Goal: Task Accomplishment & Management: Manage account settings

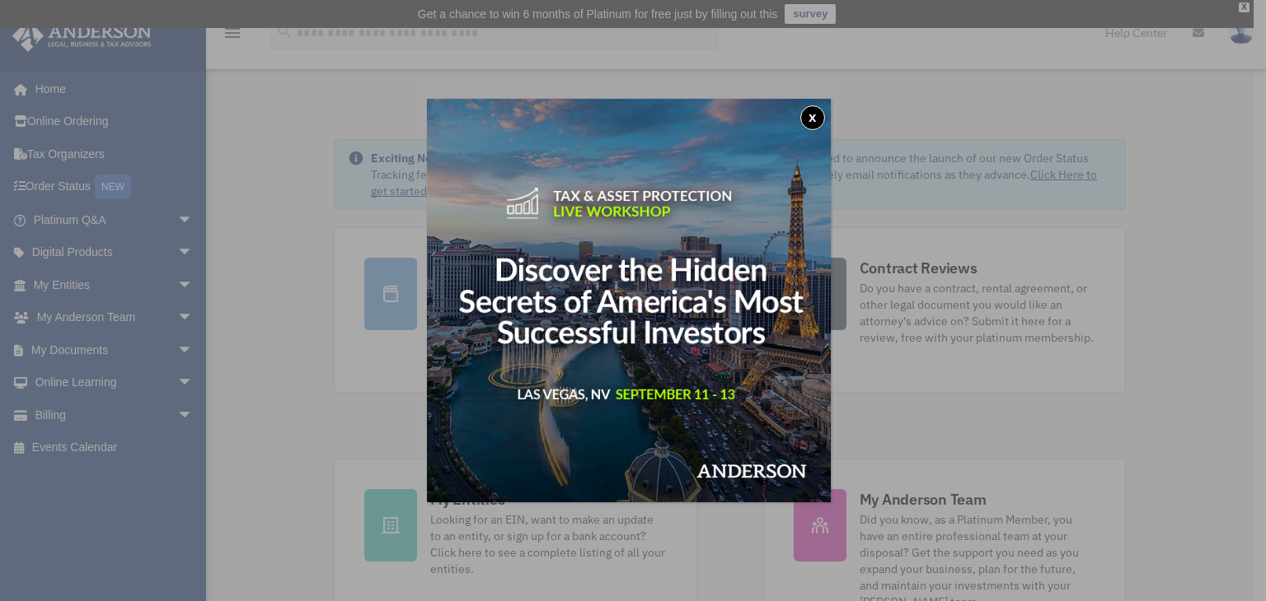
click at [822, 115] on button "x" at bounding box center [812, 117] width 25 height 25
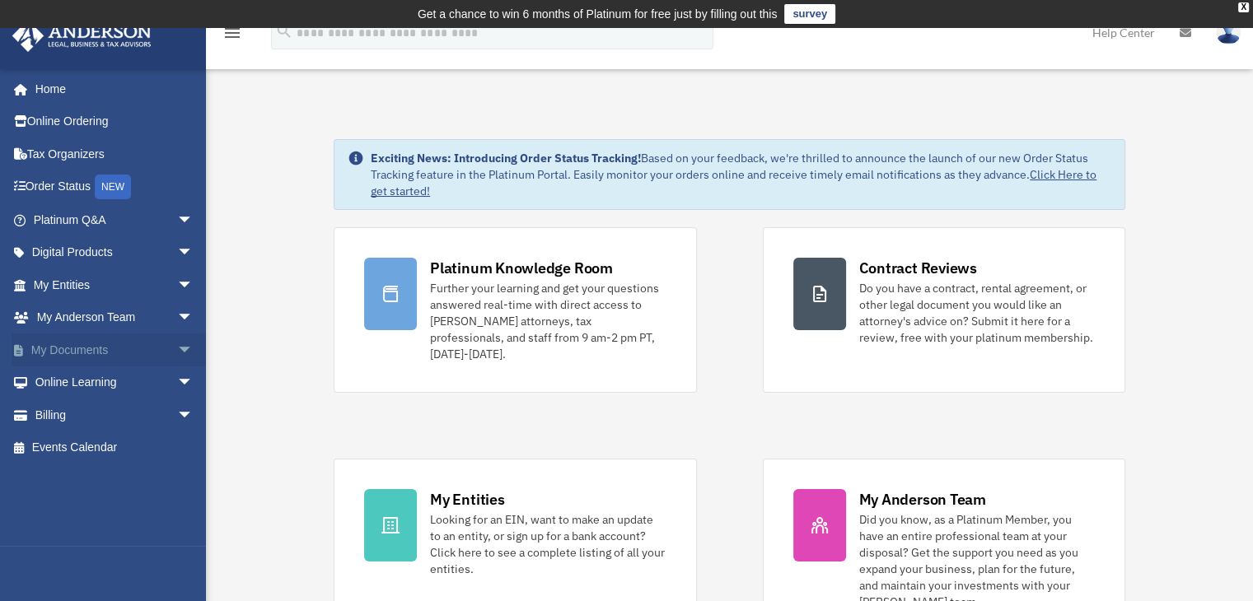
click at [82, 343] on link "My Documents arrow_drop_down" at bounding box center [115, 350] width 207 height 33
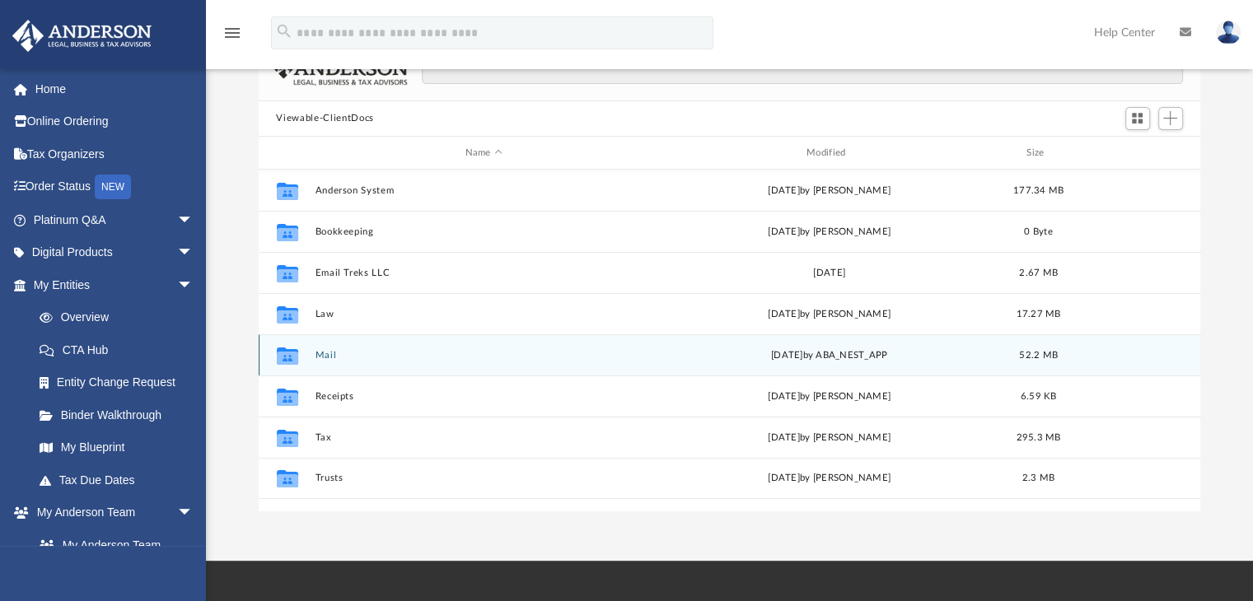
scroll to position [145, 0]
click at [326, 352] on button "Mail" at bounding box center [484, 355] width 338 height 11
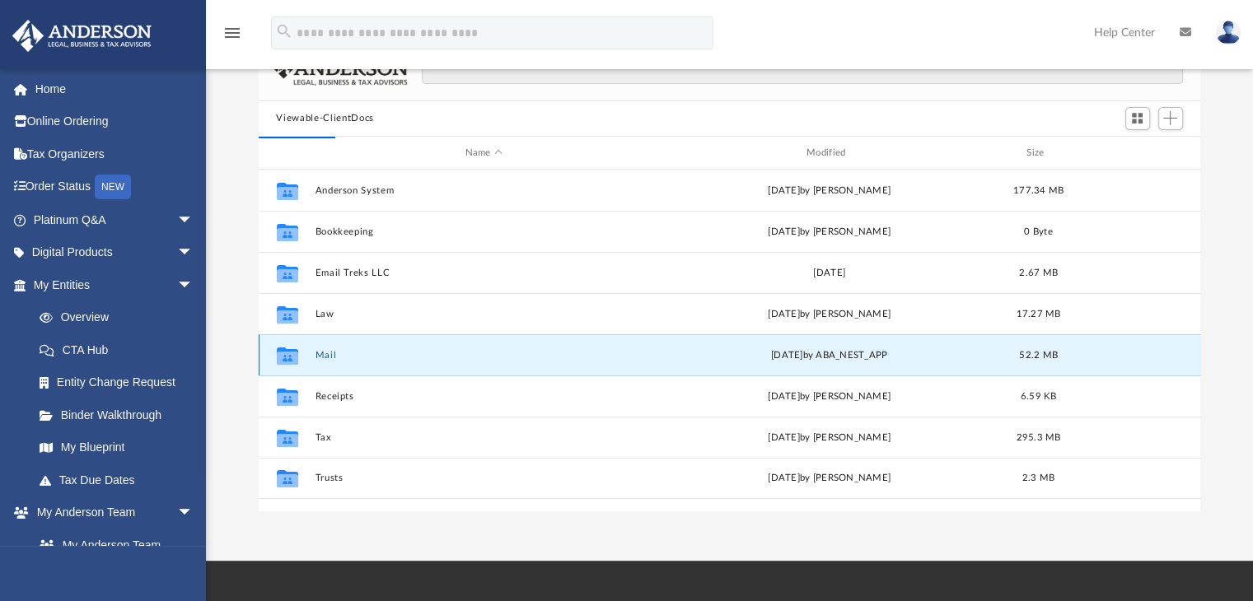
click at [326, 353] on button "Mail" at bounding box center [484, 355] width 338 height 11
click at [323, 353] on button "Mail" at bounding box center [484, 355] width 338 height 11
click at [289, 357] on icon "grid" at bounding box center [286, 358] width 21 height 13
click at [327, 356] on button "Mail" at bounding box center [484, 355] width 338 height 11
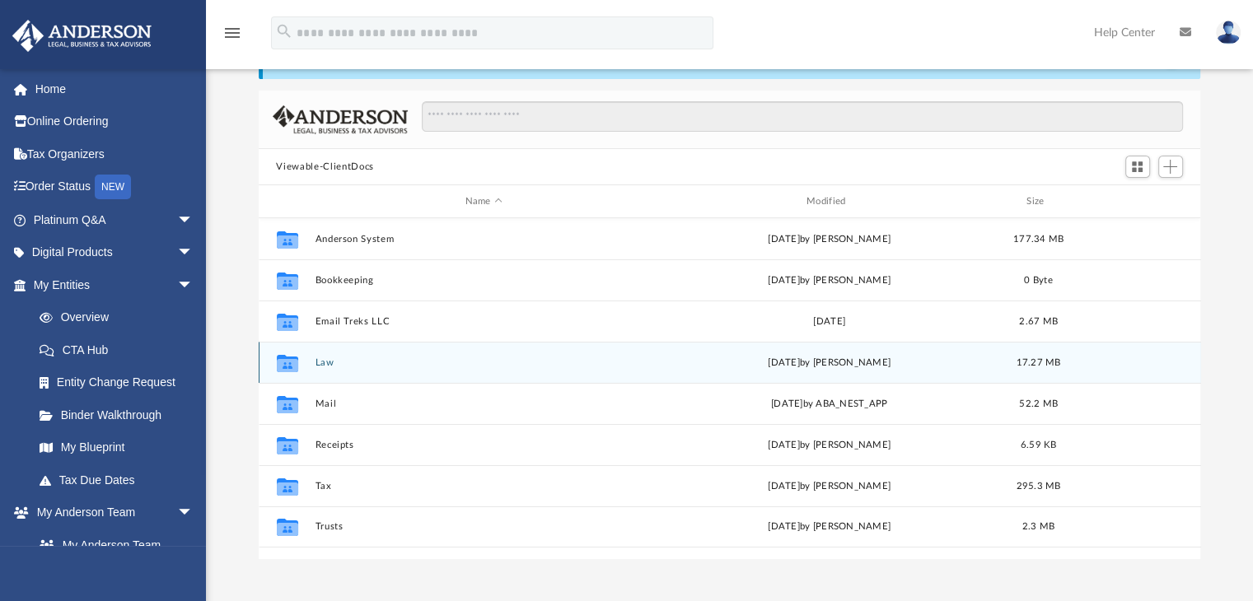
scroll to position [94, 0]
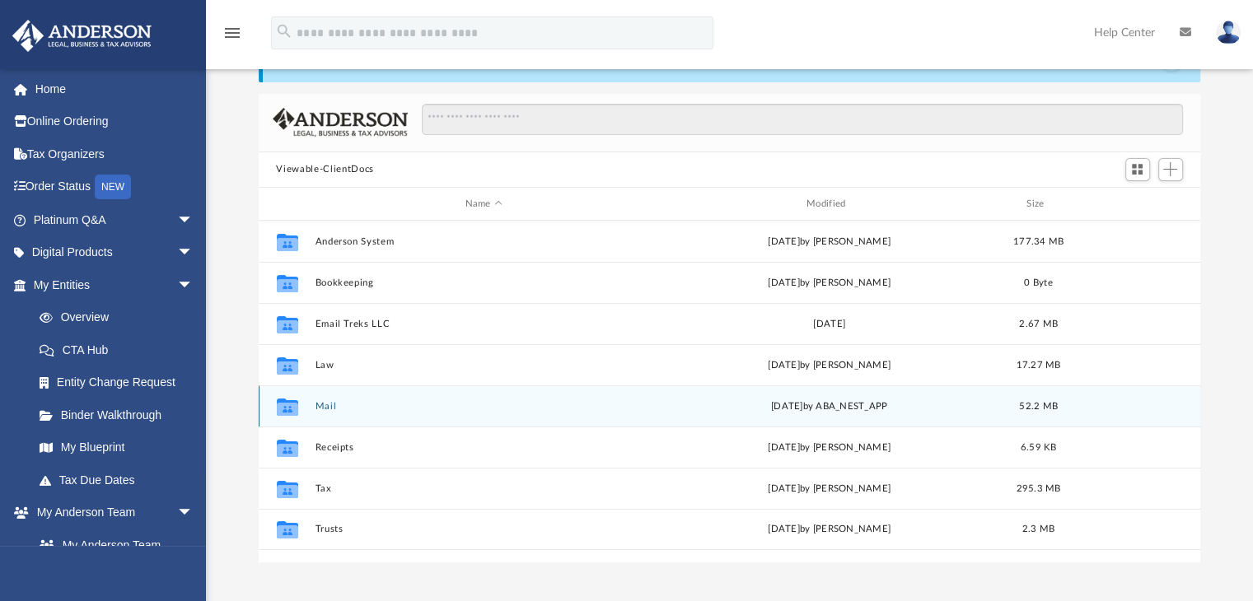
click at [324, 406] on button "Mail" at bounding box center [484, 406] width 338 height 11
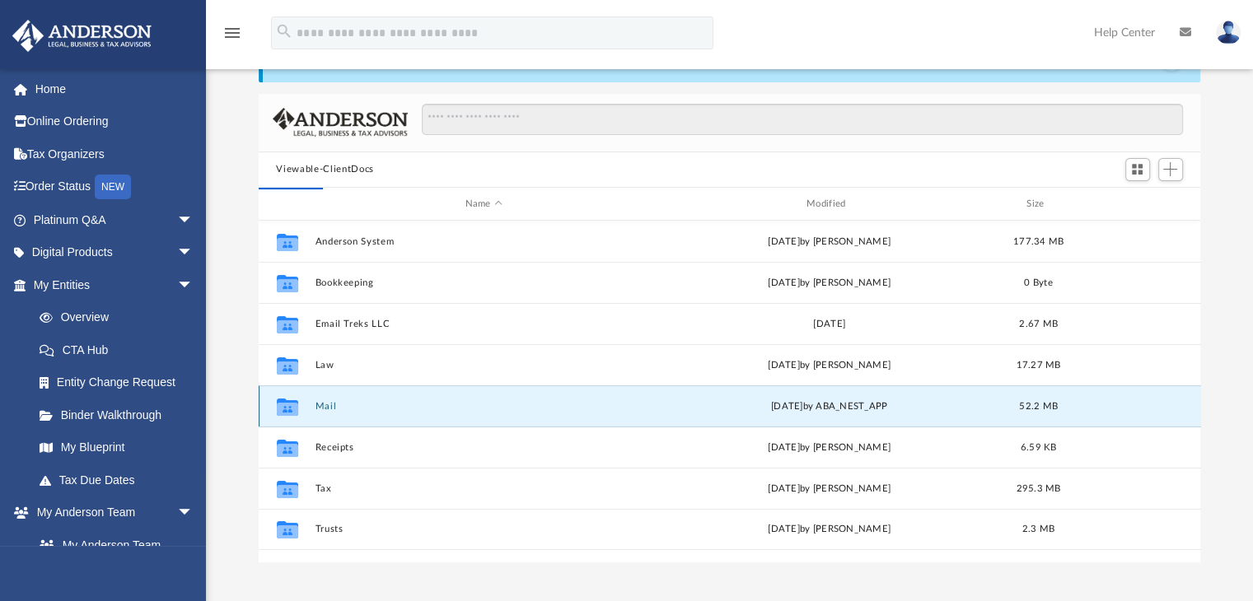
click at [277, 410] on icon "grid" at bounding box center [286, 409] width 21 height 13
click at [295, 400] on icon "grid" at bounding box center [286, 407] width 21 height 17
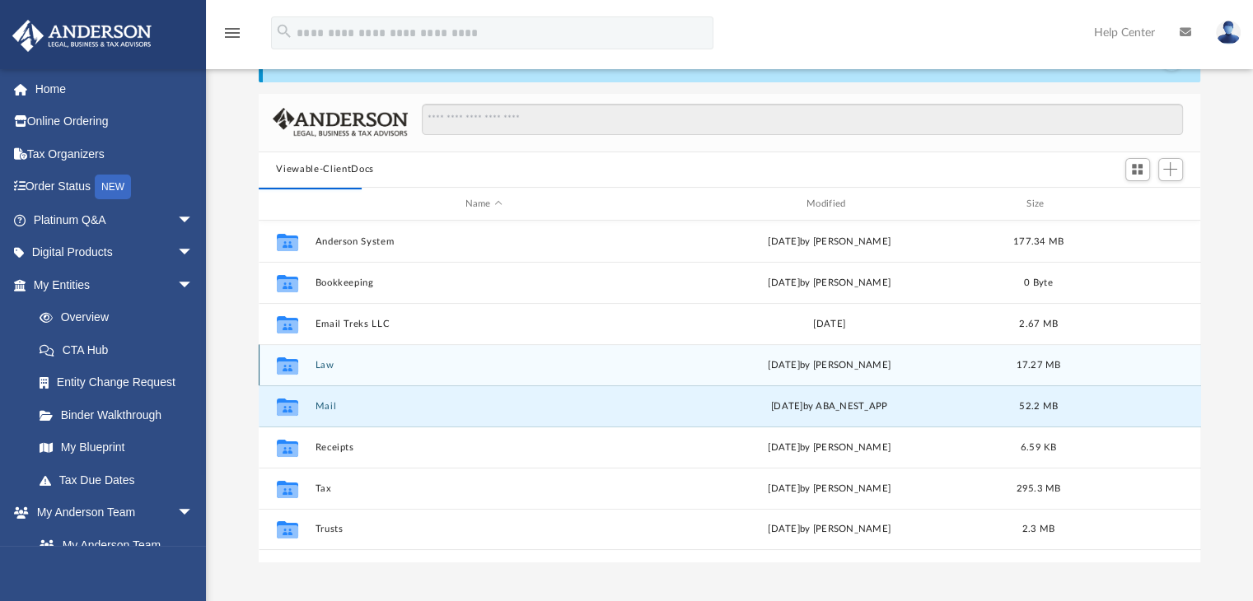
click at [293, 364] on icon "grid" at bounding box center [286, 368] width 21 height 13
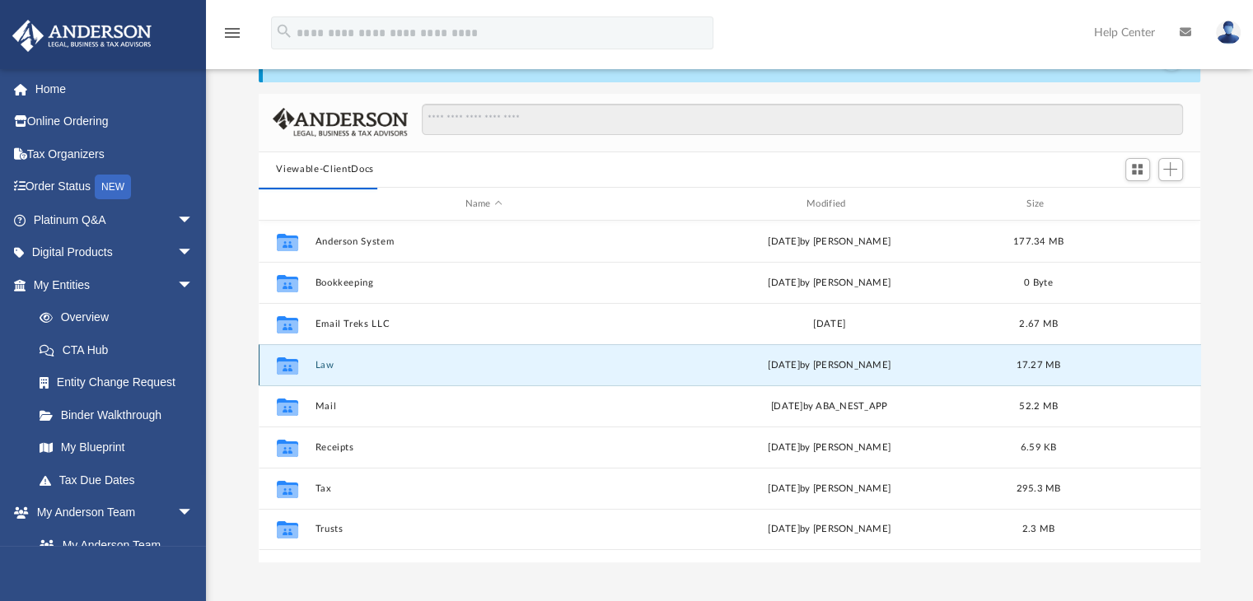
click at [293, 364] on icon "grid" at bounding box center [286, 368] width 21 height 13
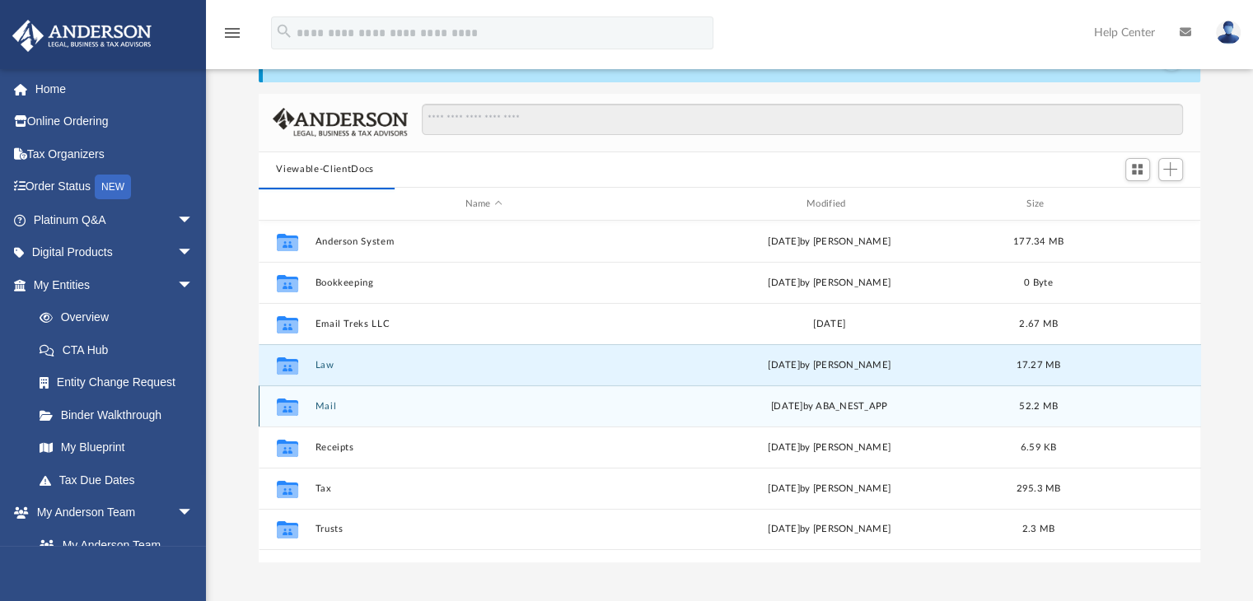
click at [381, 390] on div "Collaborated Folder Mail [DATE] by ABA_NEST_APP 52.2 MB" at bounding box center [730, 406] width 943 height 41
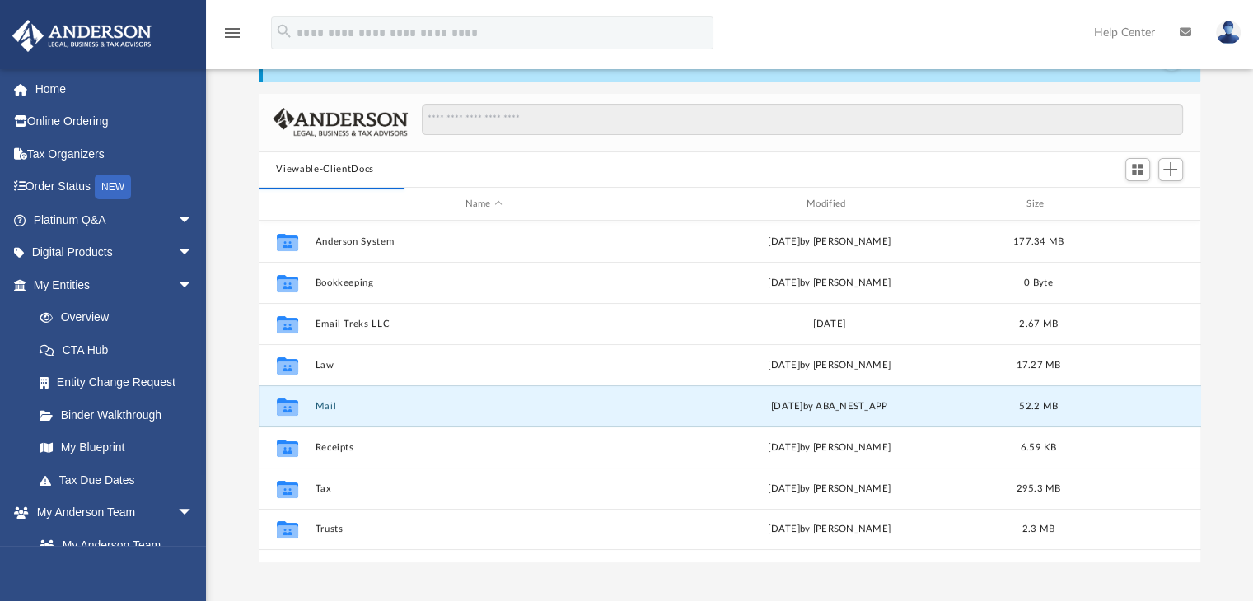
click at [381, 390] on div "Collaborated Folder Mail [DATE] by ABA_NEST_APP 52.2 MB" at bounding box center [730, 406] width 943 height 41
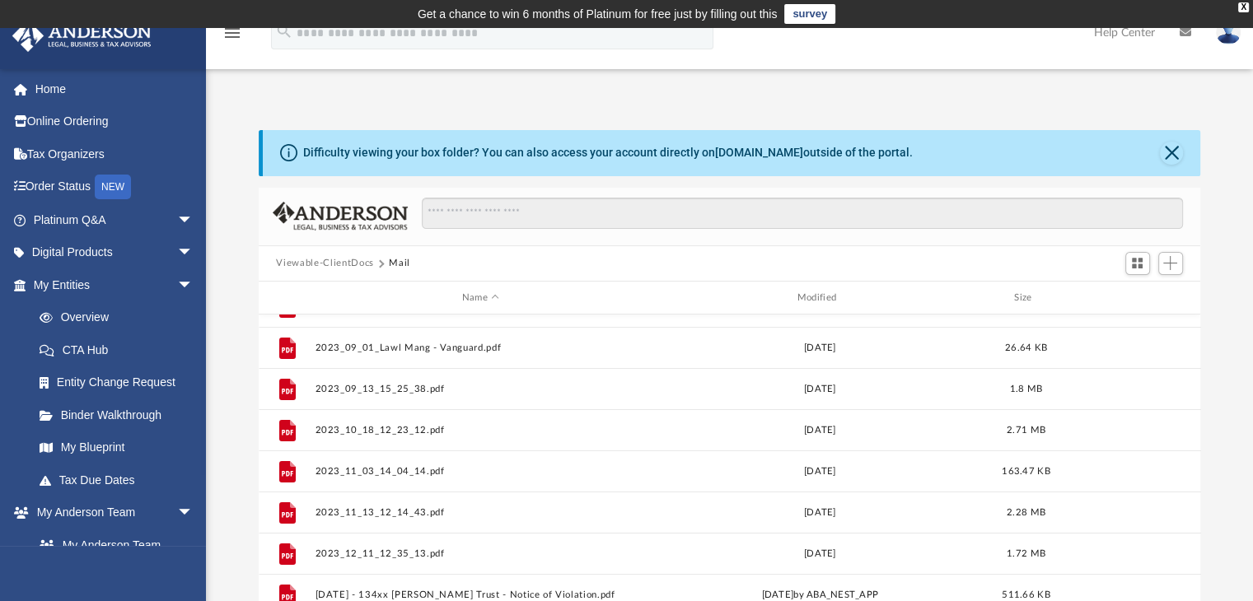
scroll to position [0, 0]
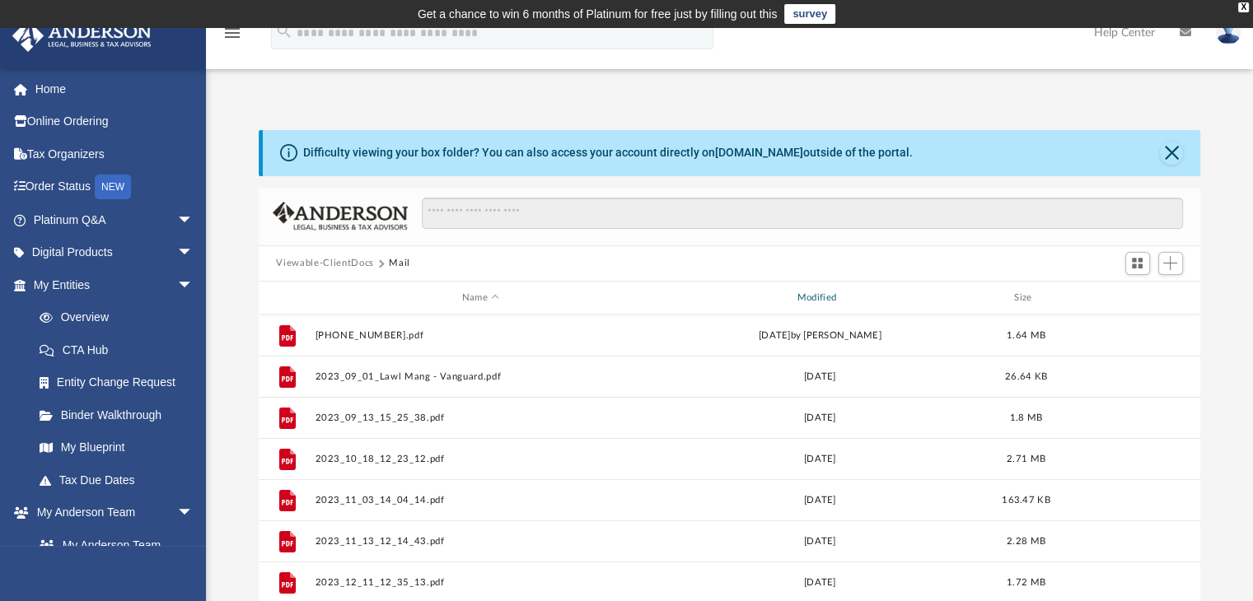
click at [827, 297] on div "Modified" at bounding box center [819, 298] width 332 height 15
click at [831, 303] on div "Modified" at bounding box center [819, 298] width 332 height 15
click at [835, 297] on div "Modified" at bounding box center [819, 298] width 332 height 15
